Goal: Task Accomplishment & Management: Complete application form

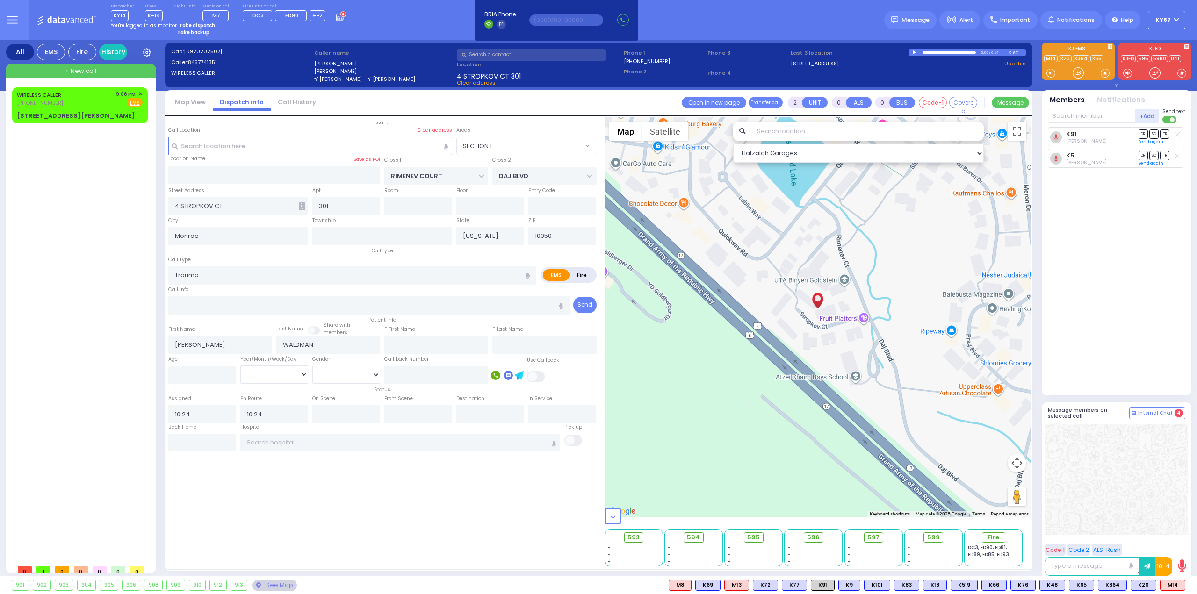
select select "SECTION 1"
select select
click at [94, 98] on div "WIRELESS CALLER [PHONE_NUMBER] 9:06 PM ✕ Fire EMS" at bounding box center [80, 98] width 126 height 17
type input "1"
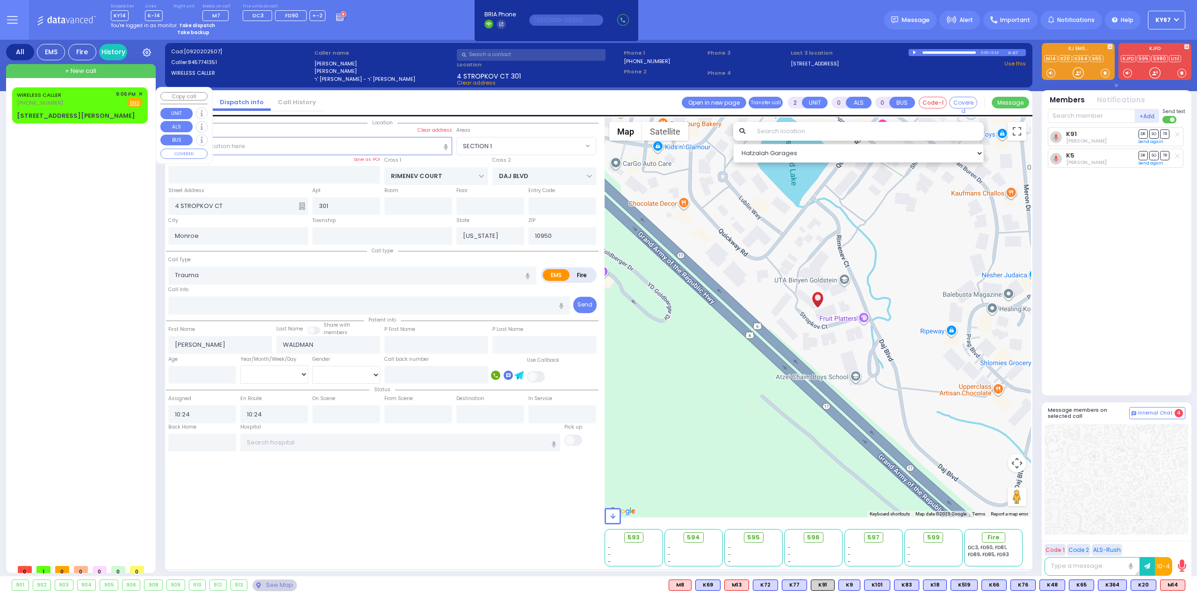
select select
radio input "true"
select select
type input "21:06"
select select "Hatzalah Garages"
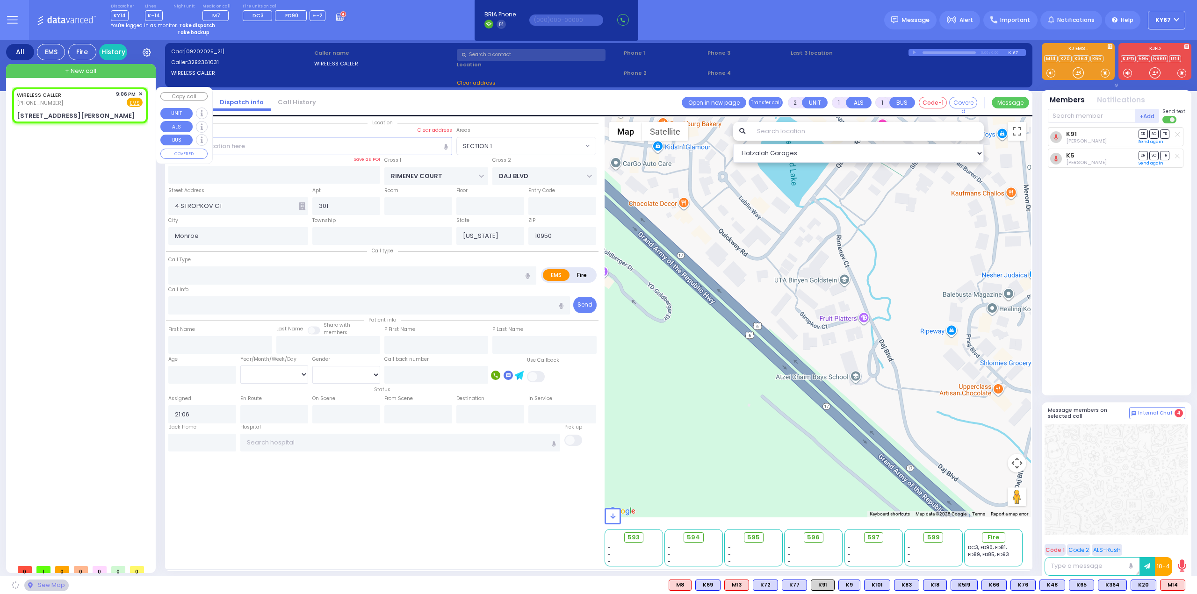
type input "[GEOGRAPHIC_DATA][PERSON_NAME]"
type input "[STREET_ADDRESS][PERSON_NAME]"
type input "Washingtonville"
type input "10992"
select select "[GEOGRAPHIC_DATA]"
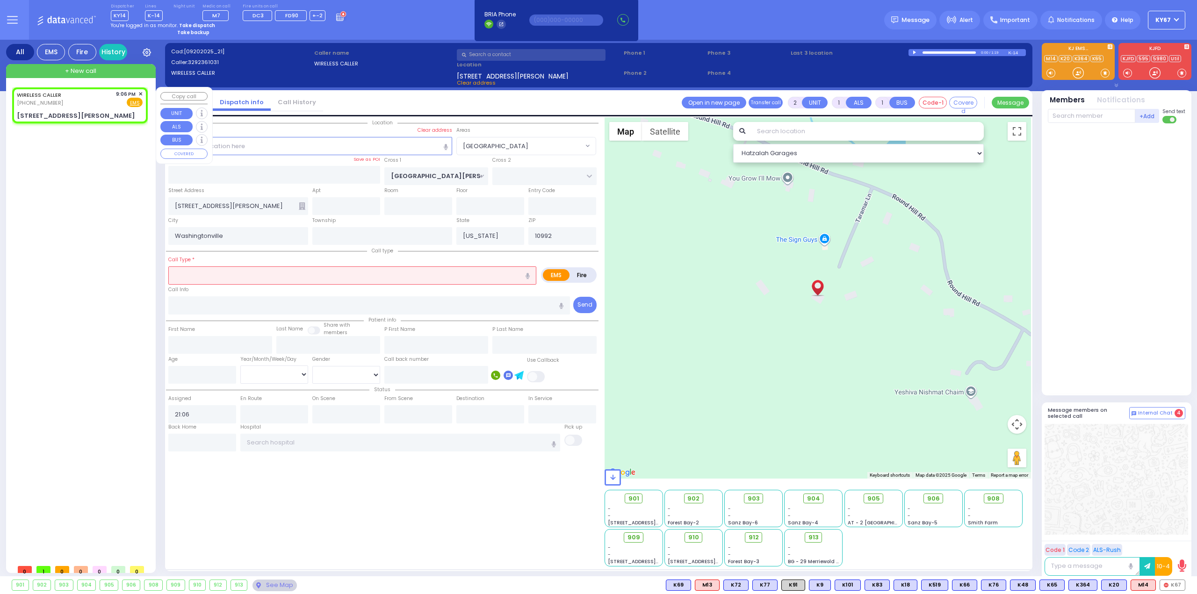
click at [142, 93] on span "✕" at bounding box center [140, 94] width 4 height 8
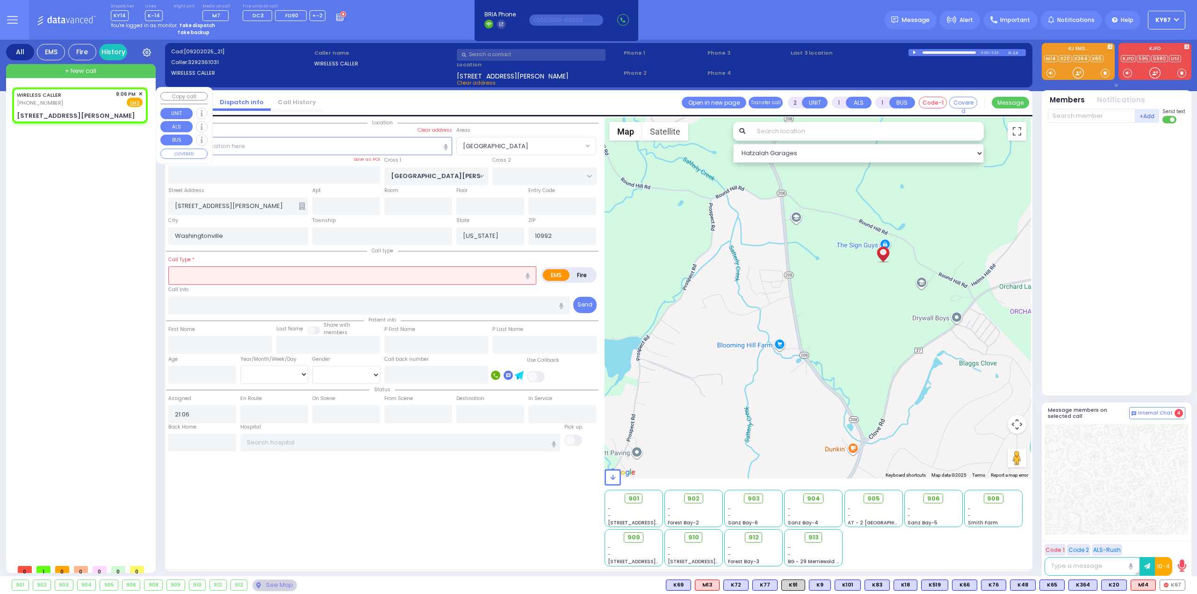
click at [139, 93] on span "✕" at bounding box center [140, 94] width 4 height 8
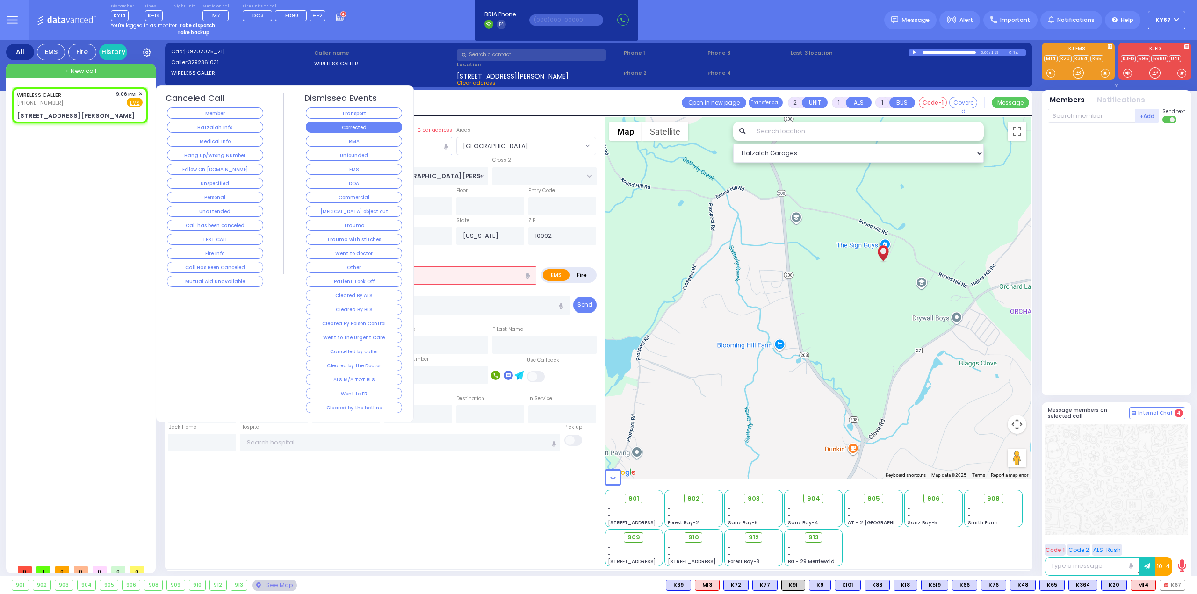
click at [389, 129] on button "Corrected" at bounding box center [354, 127] width 96 height 11
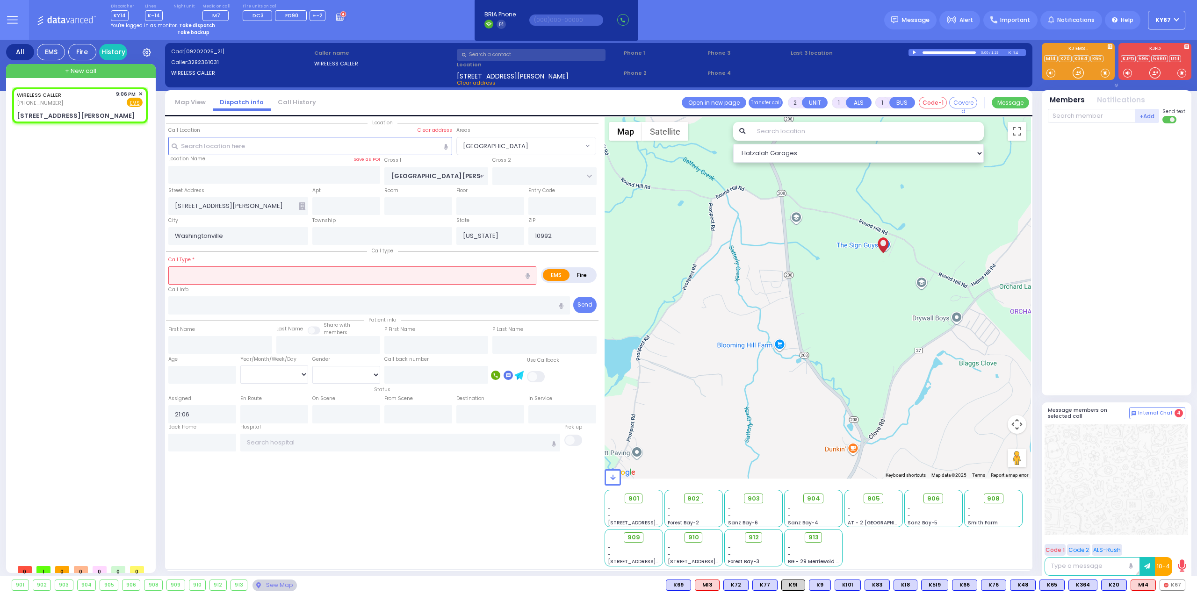
select select
radio input "true"
select select
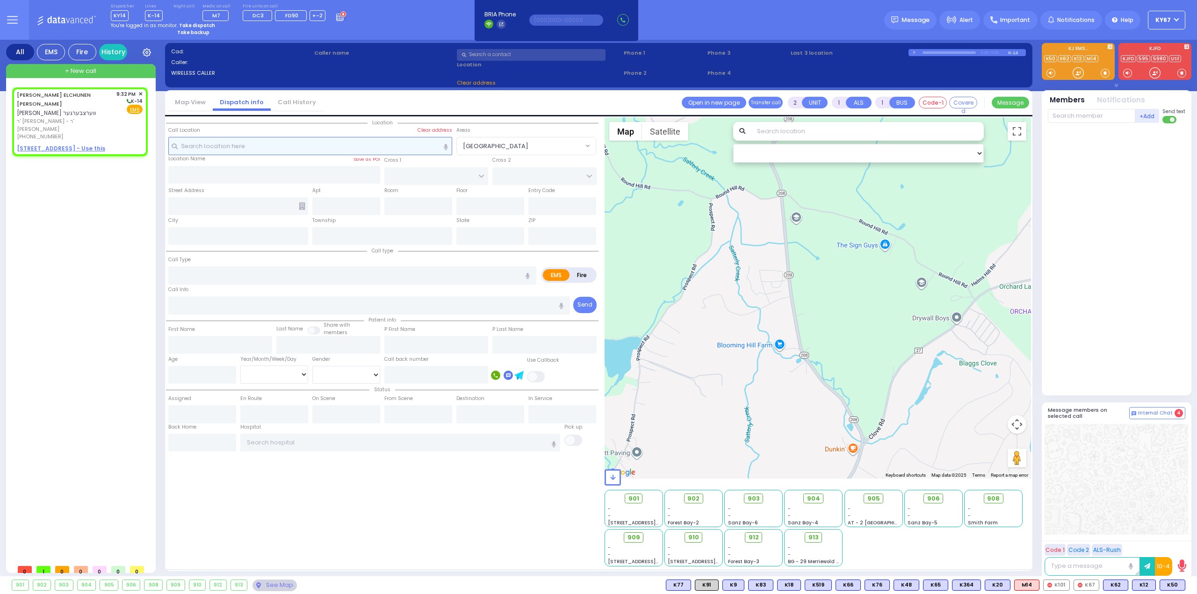
select select
radio input "true"
type input "[PERSON_NAME] ELCHUNEN"
type input "[PERSON_NAME]"
select select
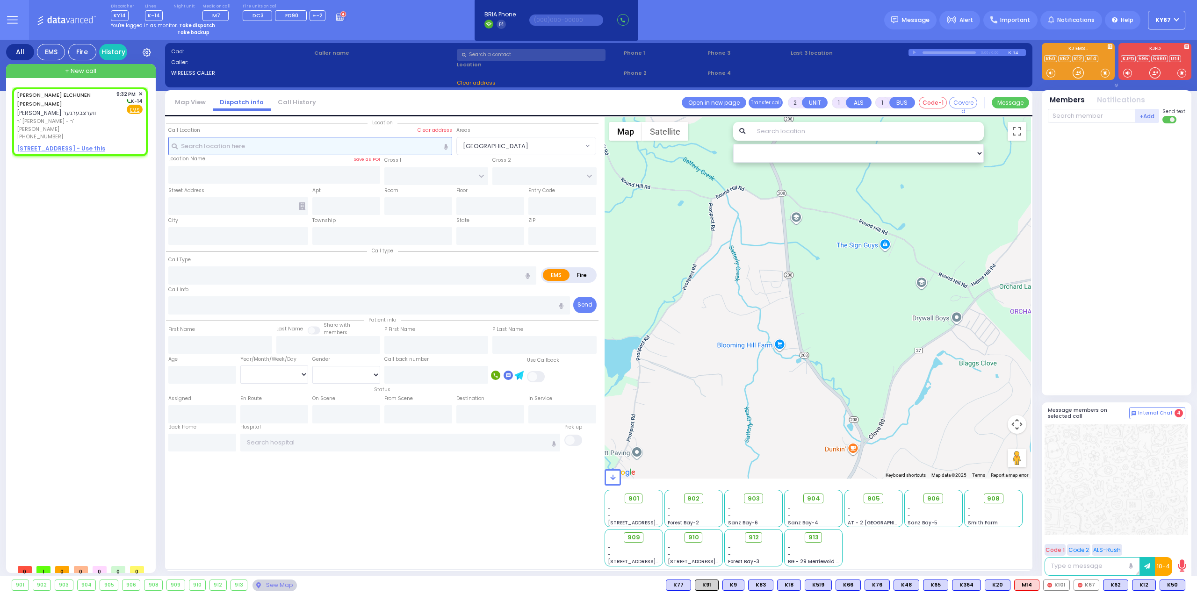
type input "21:32"
select select "Hatzalah Garages"
select select
radio input "true"
select select
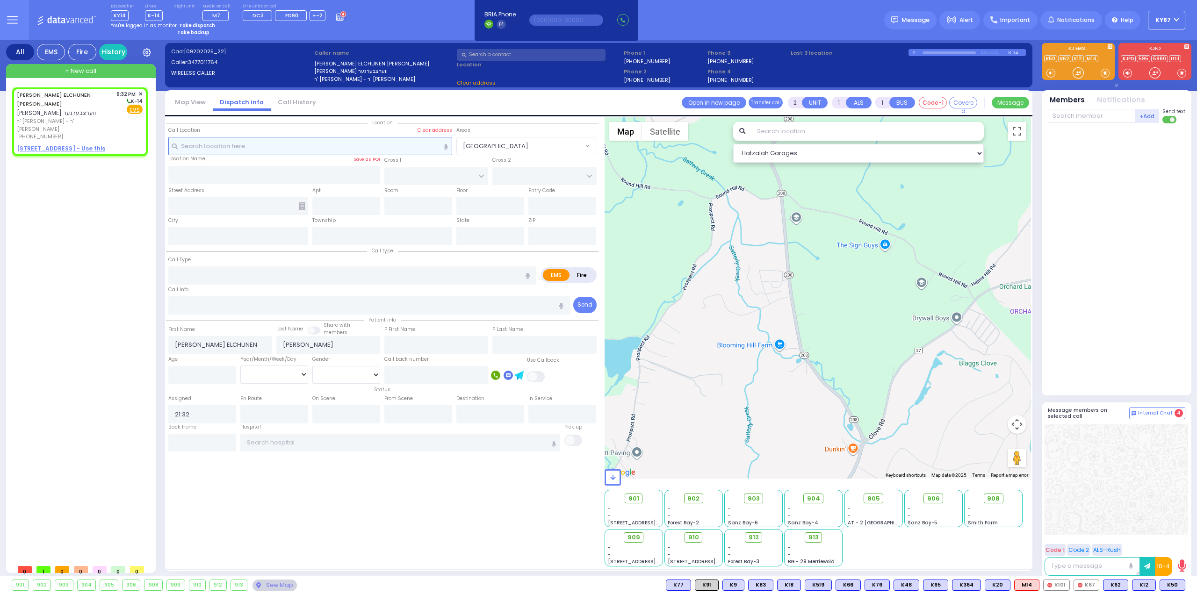
select select "Hatzalah Garages"
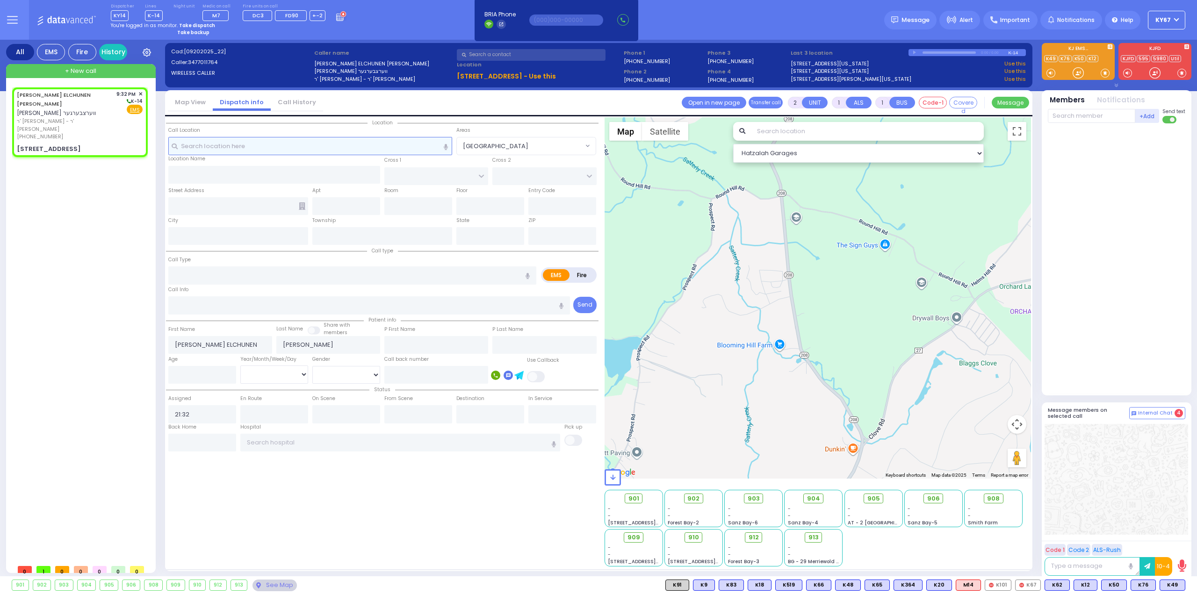
select select
radio input "true"
select select
select select "Hatzalah Garages"
type input "CHUST RD"
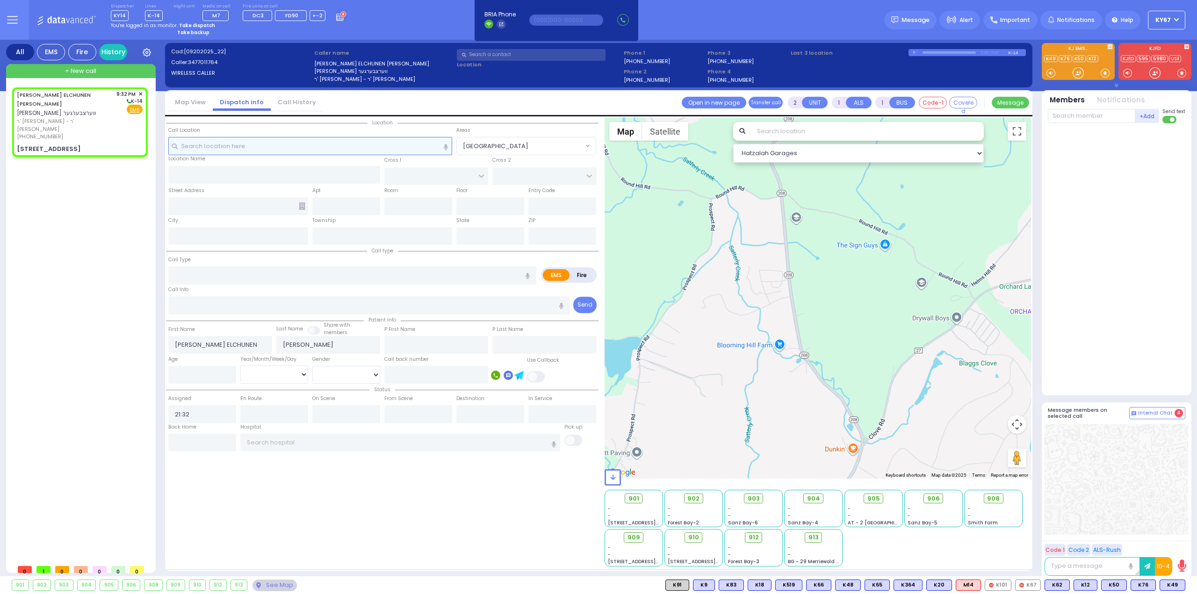
type input "[GEOGRAPHIC_DATA]"
type input "[STREET_ADDRESS]"
type input "302"
type input "Monroe"
type input "[US_STATE]"
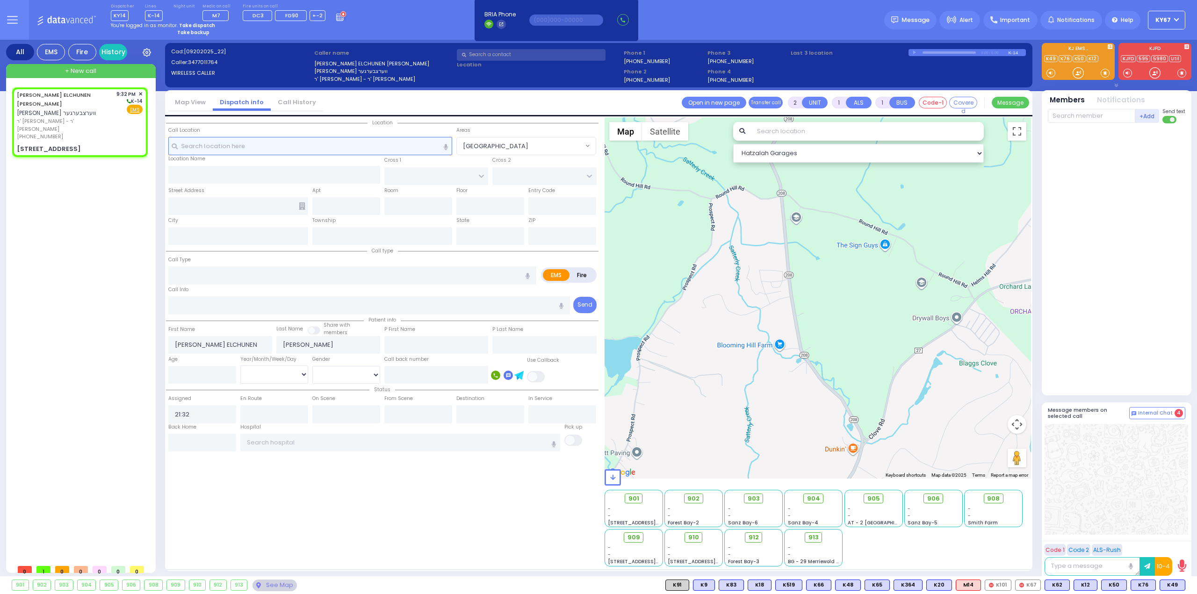
type input "10950"
select select "VYOEL MOSHE"
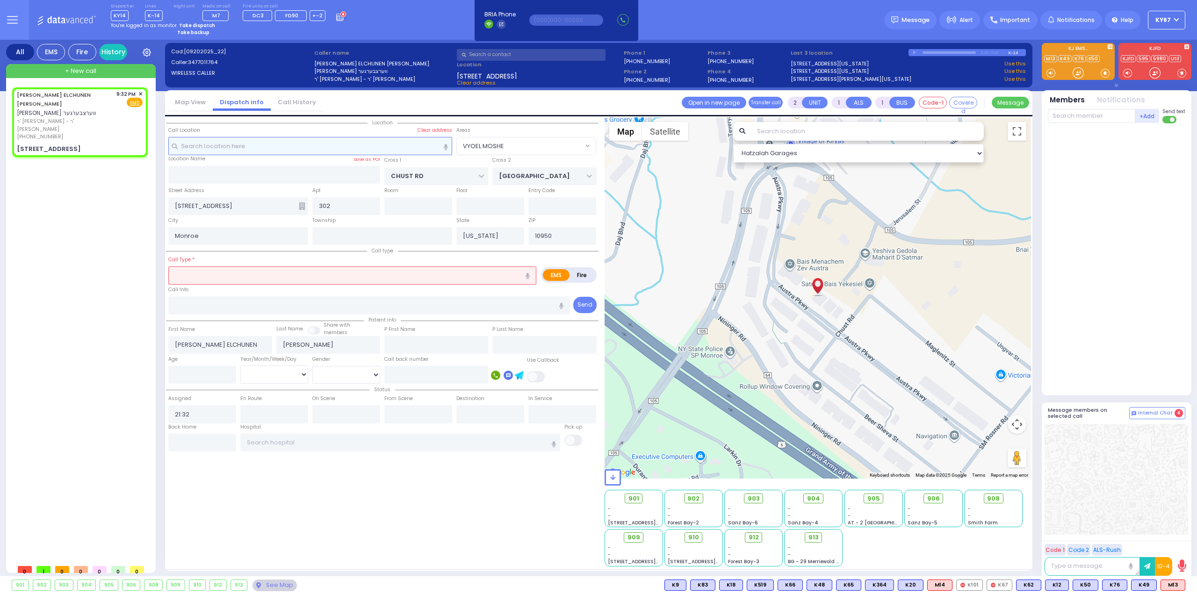
select select
radio input "true"
select select
select select "Hatzalah Garages"
select select "VYOEL MOSHE"
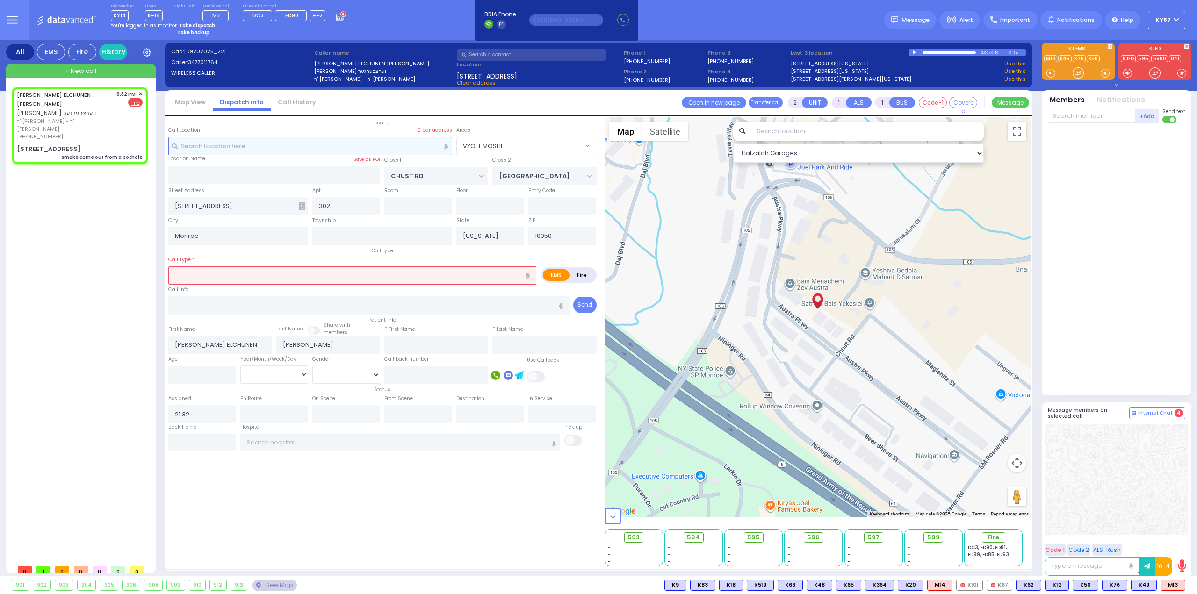
select select
type input "smoke come out from a pothole"
radio input "false"
radio input "true"
select select
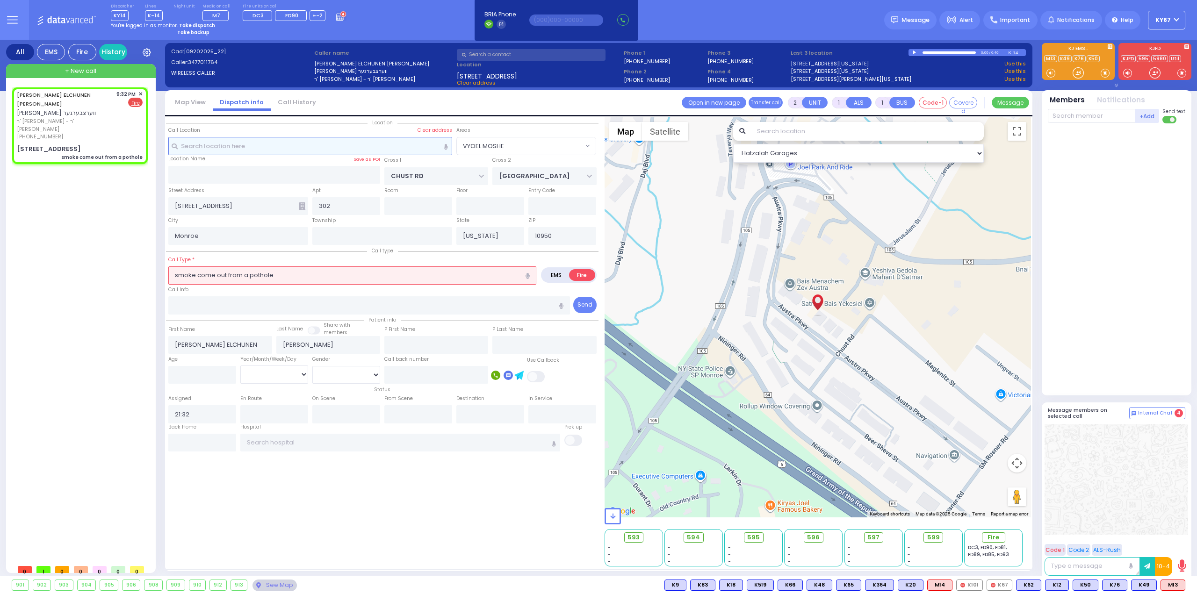
select select "Hatzalah Garages"
select select "VYOEL MOSHE"
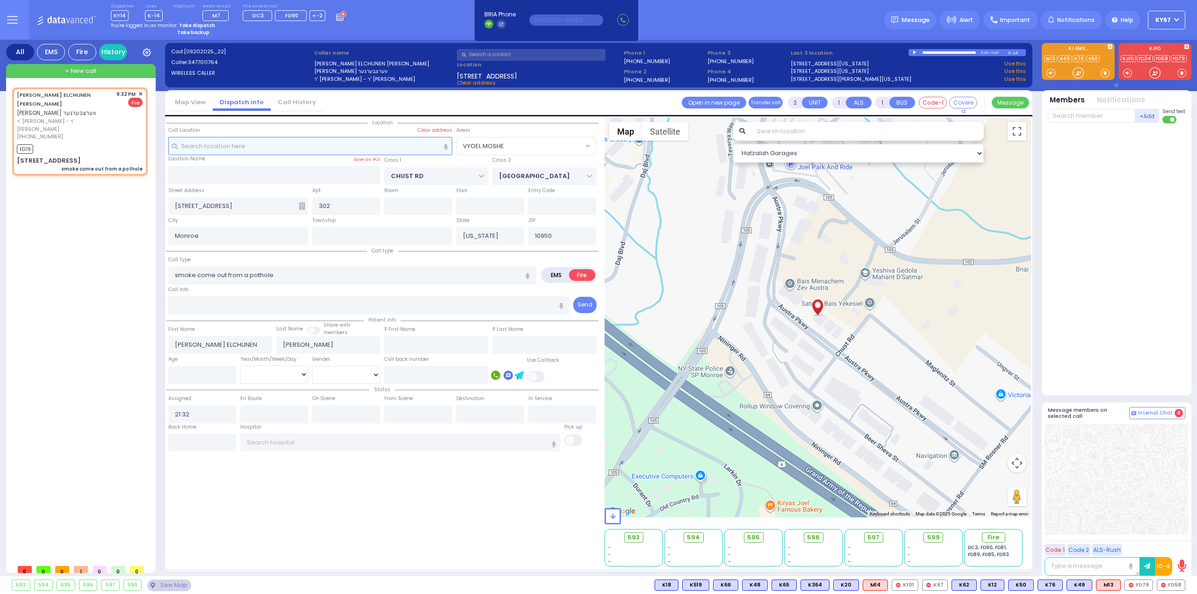
select select
radio input "true"
select select
type input "21:34"
select select "Hatzalah Garages"
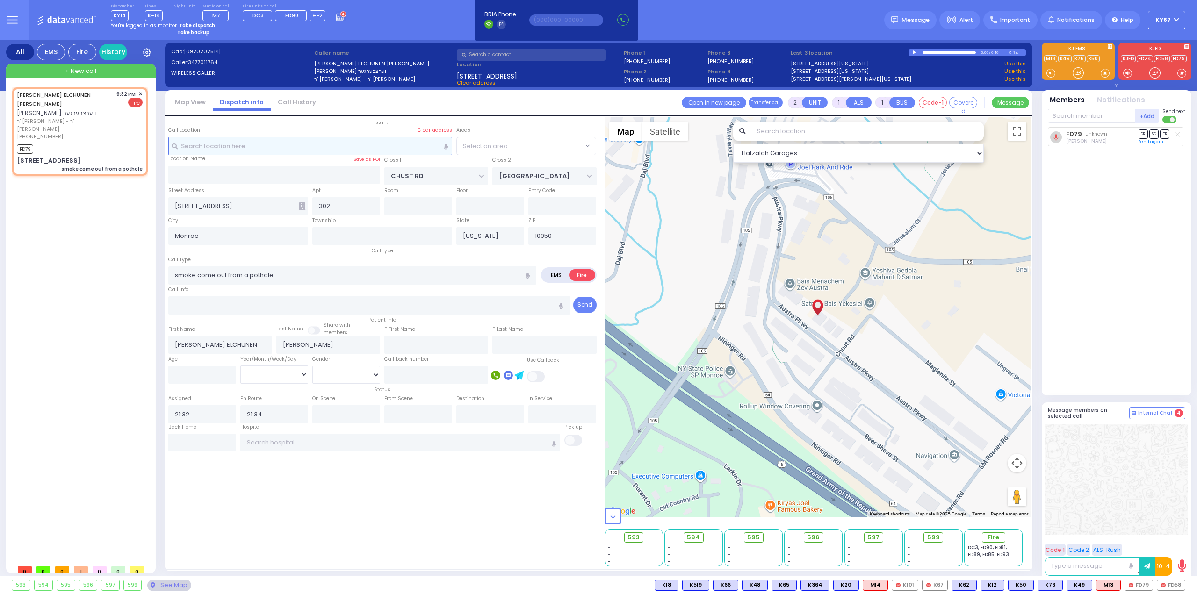
select select "VYOEL MOSHE"
select select
radio input "true"
select select
select select "Hatzalah Garages"
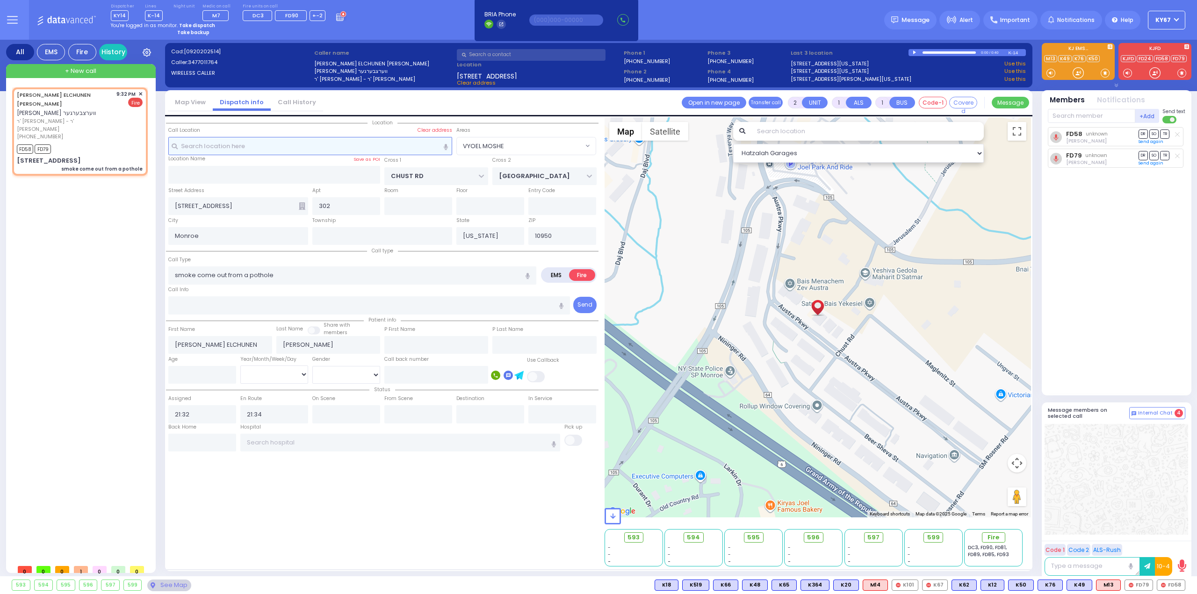
select select "VYOEL MOSHE"
select select
radio input "true"
select select
select select "Hatzalah Garages"
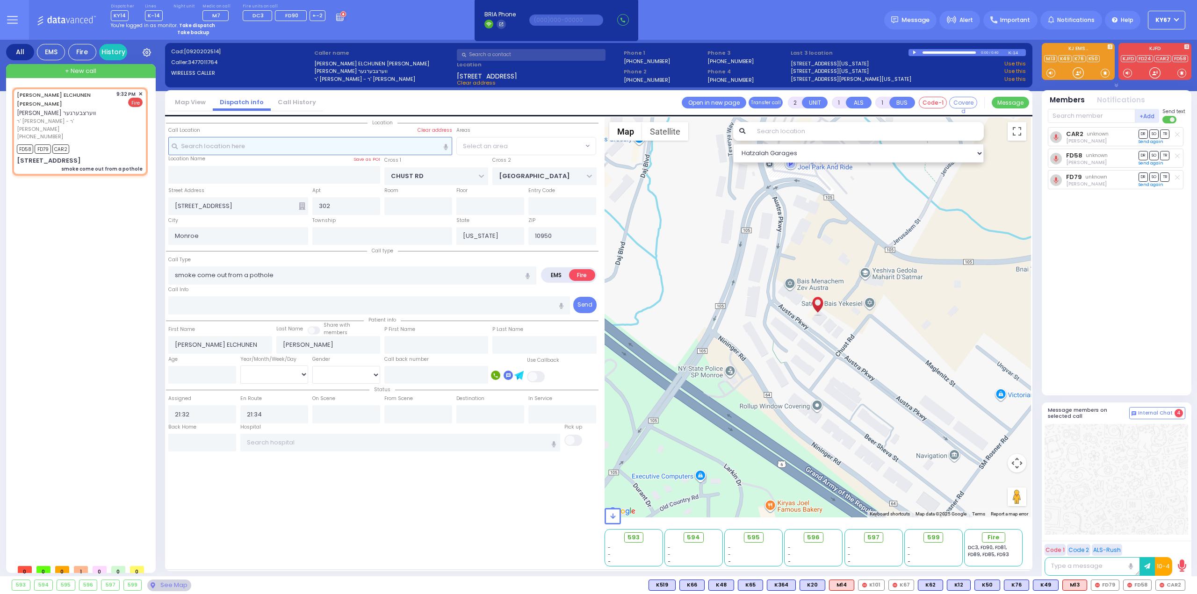
select select "VYOEL MOSHE"
